Goal: Check status: Check status

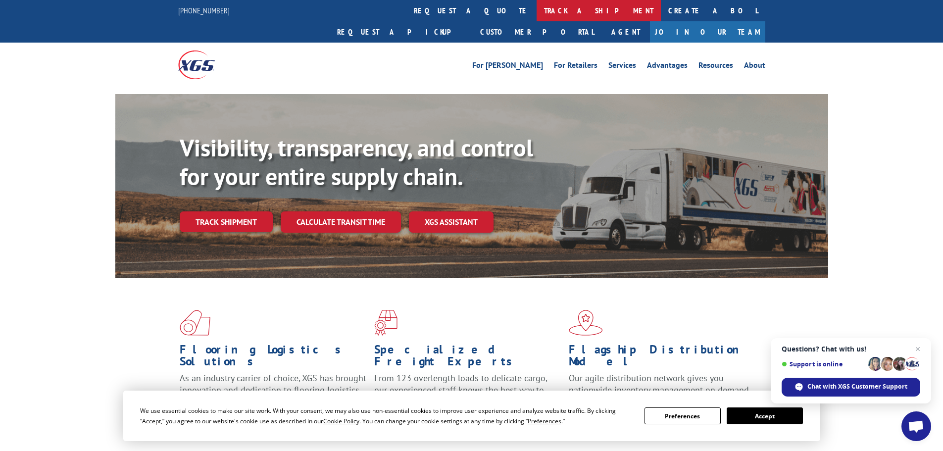
click at [537, 9] on link "track a shipment" at bounding box center [599, 10] width 124 height 21
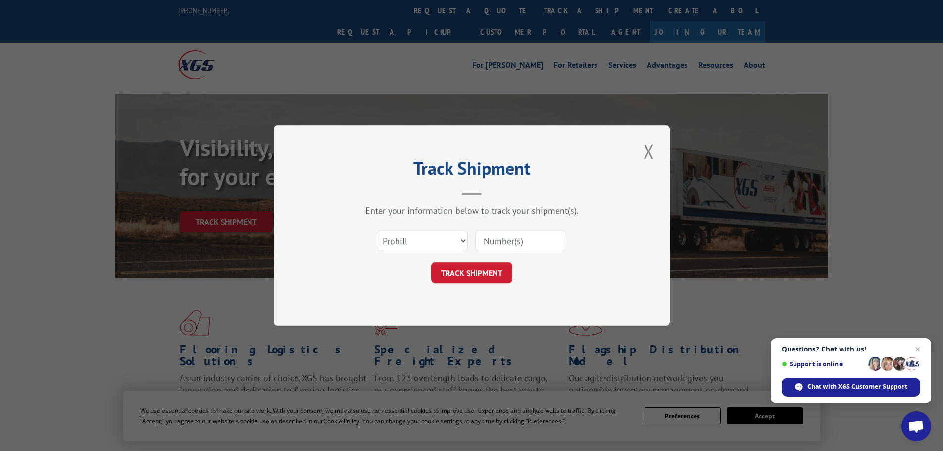
click at [510, 244] on input at bounding box center [520, 240] width 91 height 21
click at [532, 241] on input at bounding box center [520, 240] width 91 height 21
paste input "60111265046"
type input "60111265046"
click at [461, 275] on button "TRACK SHIPMENT" at bounding box center [471, 272] width 81 height 21
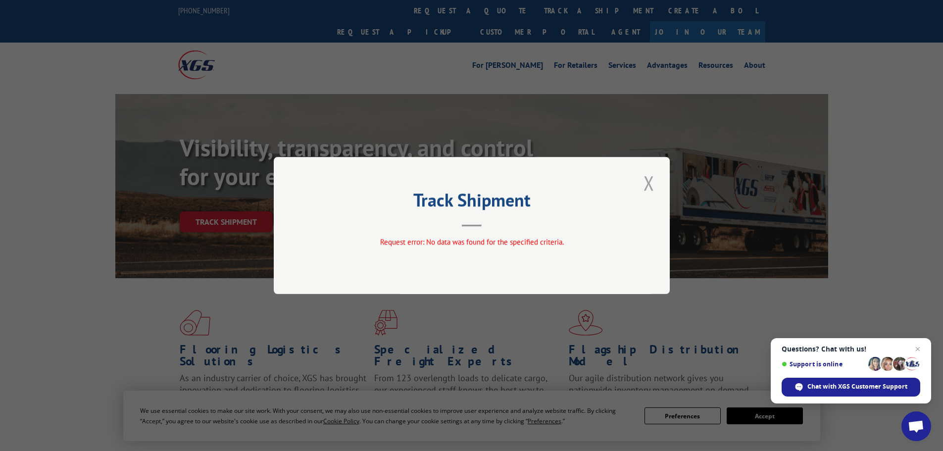
click at [651, 187] on button "Close modal" at bounding box center [649, 182] width 17 height 27
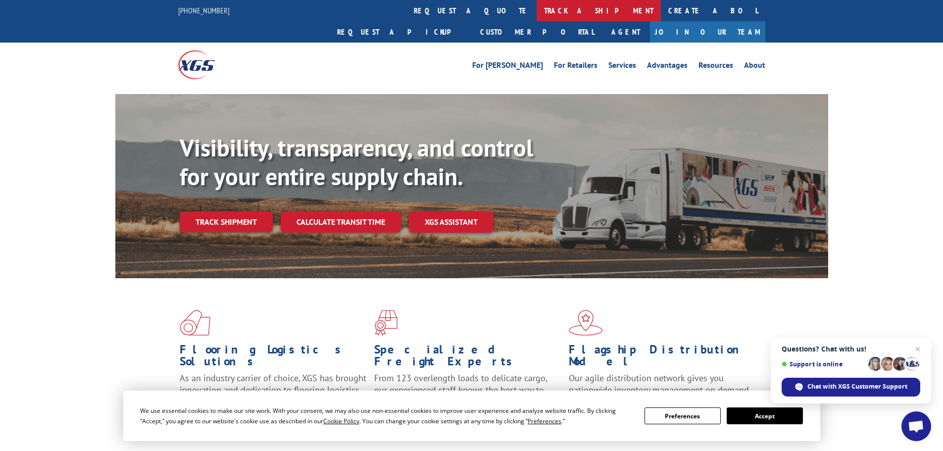
click at [537, 7] on link "track a shipment" at bounding box center [599, 10] width 124 height 21
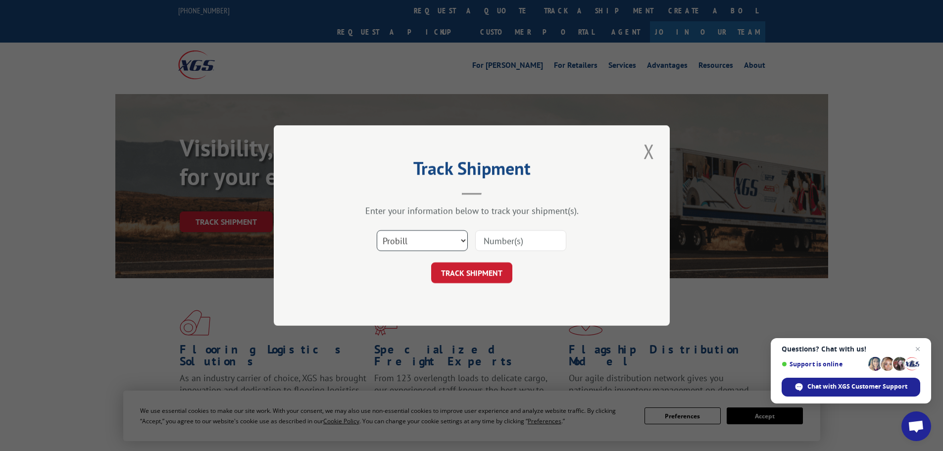
click at [431, 232] on select "Select category... Probill BOL PO" at bounding box center [422, 240] width 91 height 21
select select "bol"
click at [377, 230] on select "Select category... Probill BOL PO" at bounding box center [422, 240] width 91 height 21
click at [521, 242] on input at bounding box center [520, 240] width 91 height 21
paste input "60111265046"
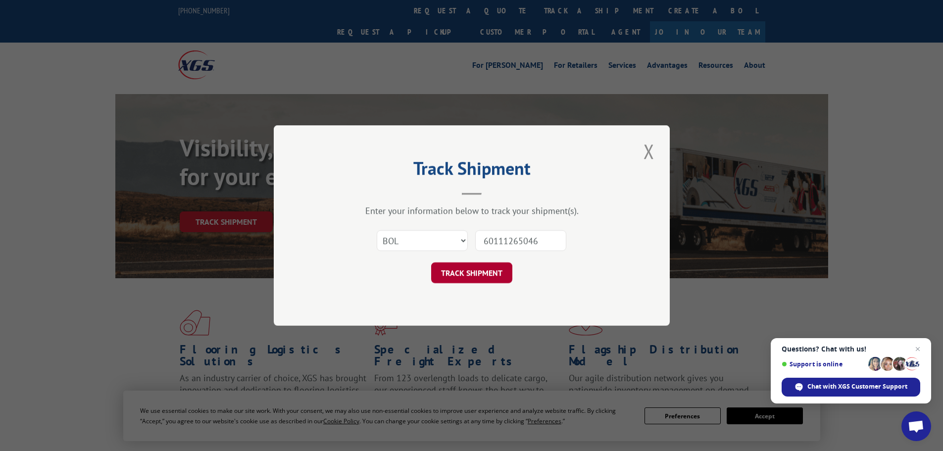
type input "60111265046"
click at [470, 274] on button "TRACK SHIPMENT" at bounding box center [471, 272] width 81 height 21
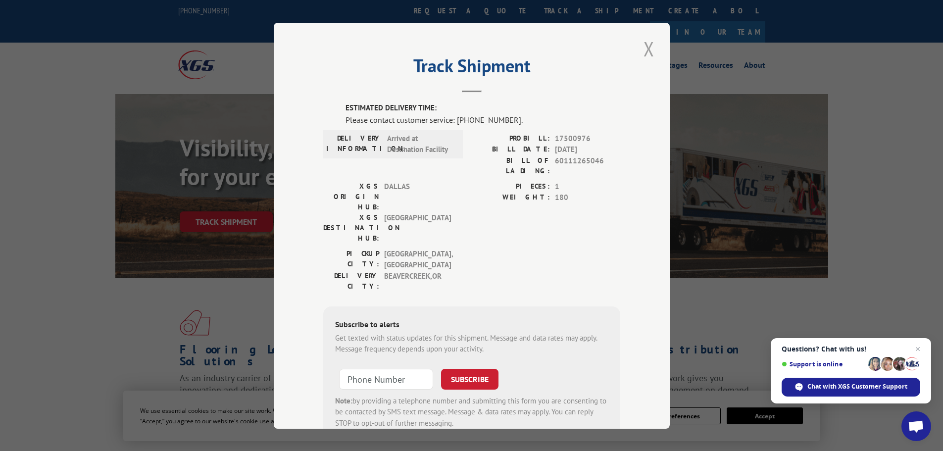
click at [646, 54] on button "Close modal" at bounding box center [649, 48] width 17 height 27
